Goal: Information Seeking & Learning: Learn about a topic

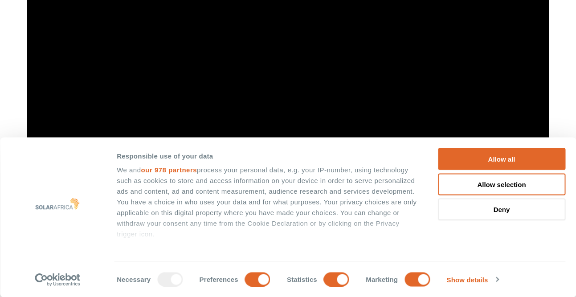
scroll to position [677, 0]
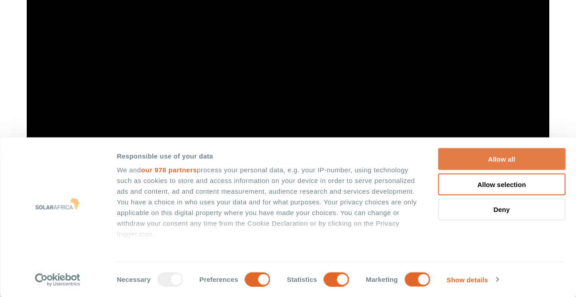
click at [477, 158] on button "Allow all" at bounding box center [501, 159] width 127 height 22
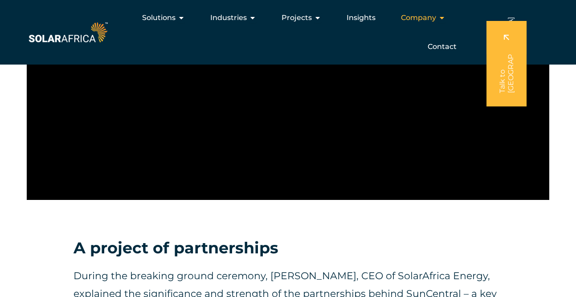
click at [434, 19] on span "Company" at bounding box center [418, 17] width 35 height 11
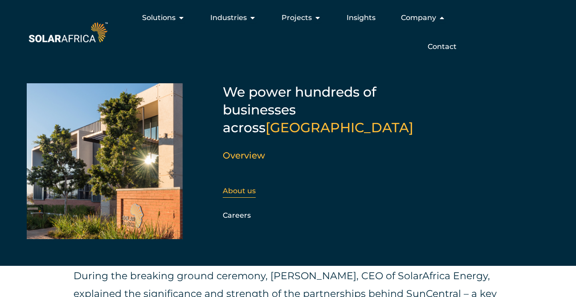
click at [240, 187] on link "About us" at bounding box center [239, 191] width 33 height 8
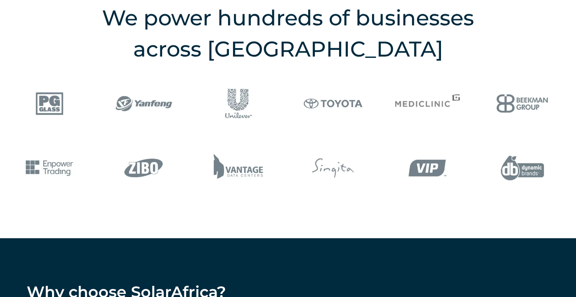
scroll to position [1131, 0]
